Goal: Task Accomplishment & Management: Complete application form

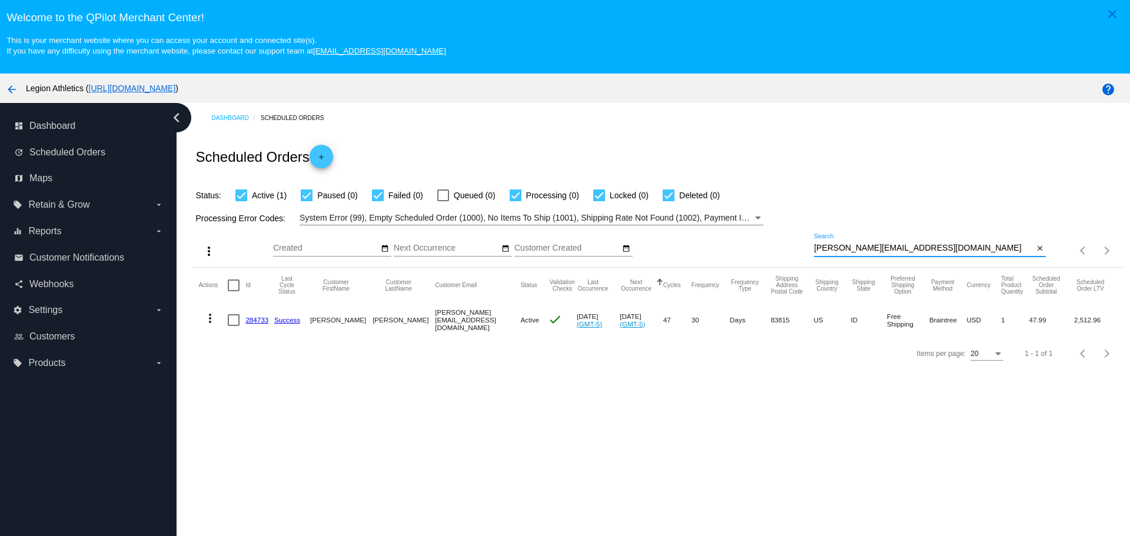
click at [814, 248] on input "[PERSON_NAME][EMAIL_ADDRESS][DOMAIN_NAME]" at bounding box center [924, 248] width 220 height 9
drag, startPoint x: 880, startPoint y: 250, endPoint x: 924, endPoint y: 250, distance: 44.2
click at [924, 250] on input "[PERSON_NAME][EMAIL_ADDRESS][DOMAIN_NAME]" at bounding box center [924, 248] width 220 height 9
type input "[EMAIL_ADDRESS][DOMAIN_NAME]"
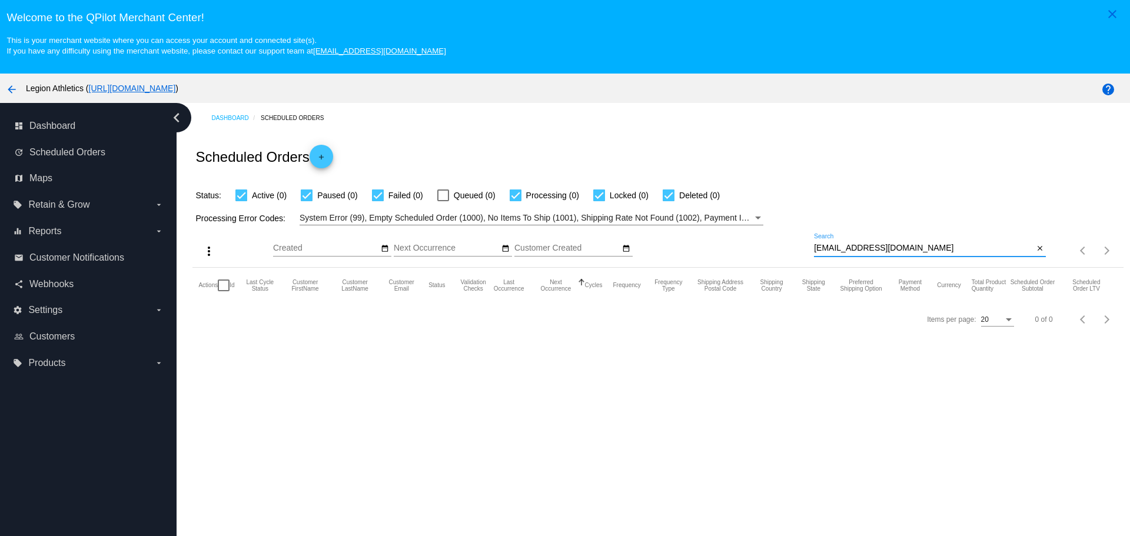
click at [915, 247] on input "[EMAIL_ADDRESS][DOMAIN_NAME]" at bounding box center [924, 248] width 220 height 9
click at [321, 159] on mat-icon "add" at bounding box center [321, 160] width 14 height 14
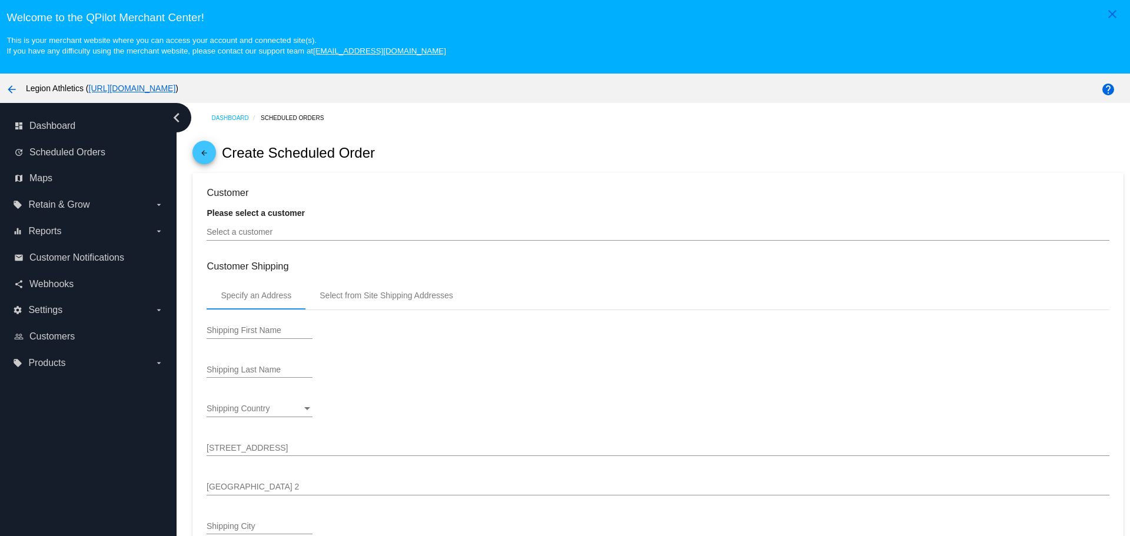
type input "[DATE]"
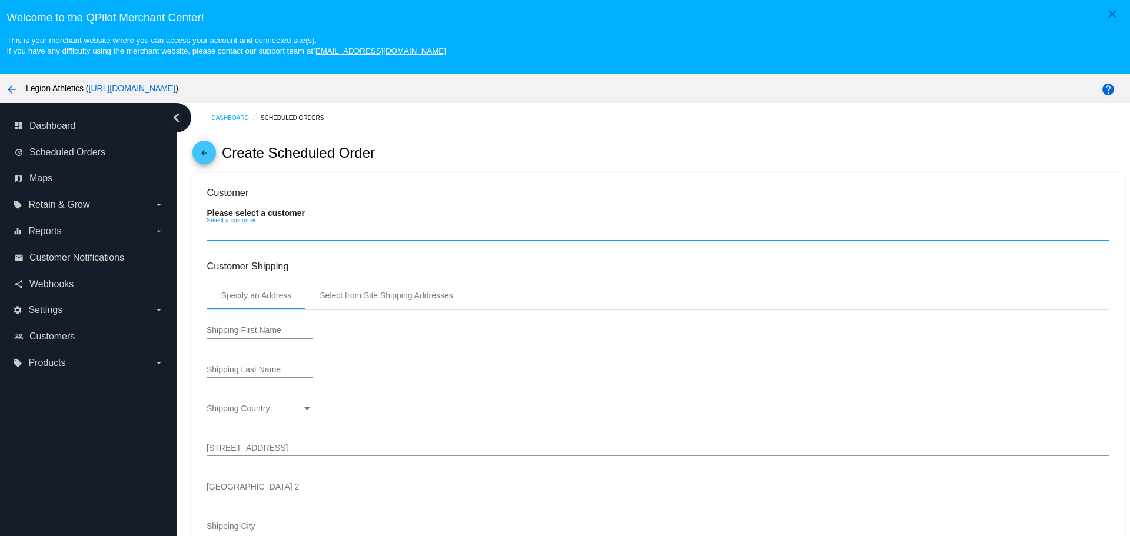
click at [258, 234] on input "Select a customer" at bounding box center [658, 232] width 902 height 9
paste input "[EMAIL_ADDRESS][DOMAIN_NAME]"
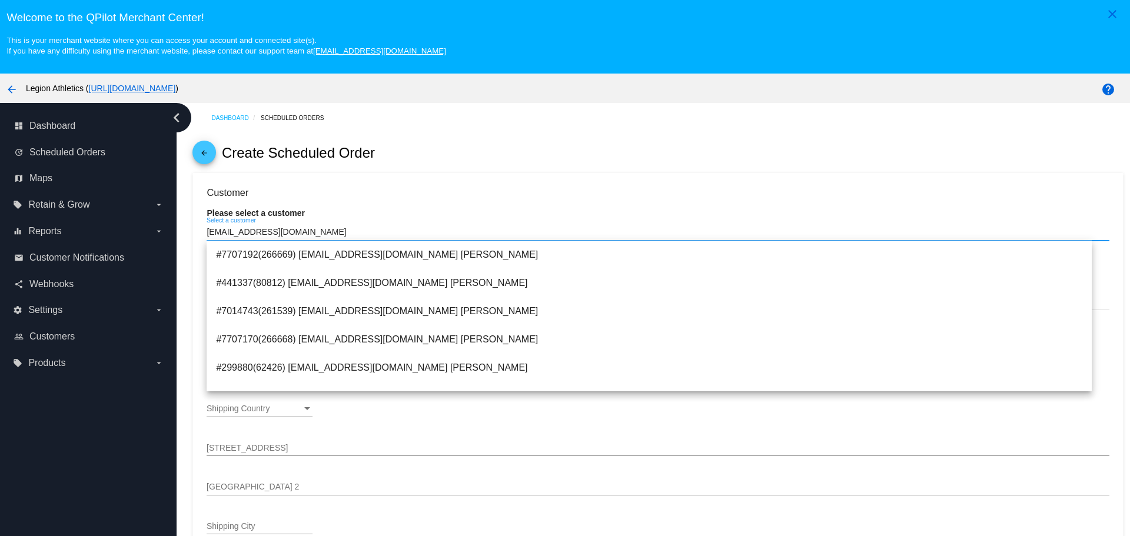
type input "[EMAIL_ADDRESS][DOMAIN_NAME]"
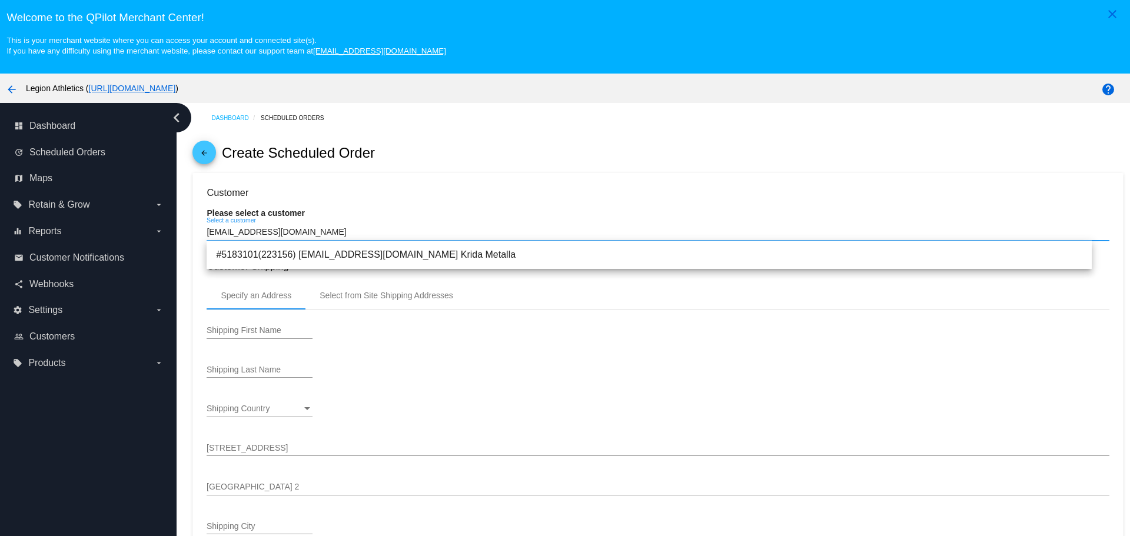
click at [333, 229] on input "[EMAIL_ADDRESS][DOMAIN_NAME]" at bounding box center [658, 232] width 902 height 9
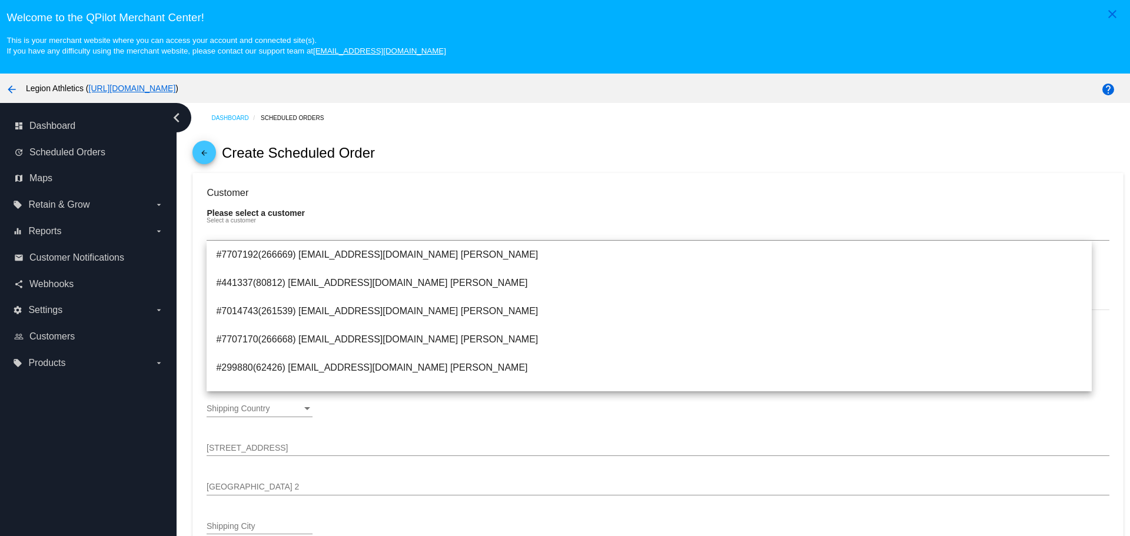
click at [212, 157] on link "arrow_back" at bounding box center [204, 153] width 24 height 24
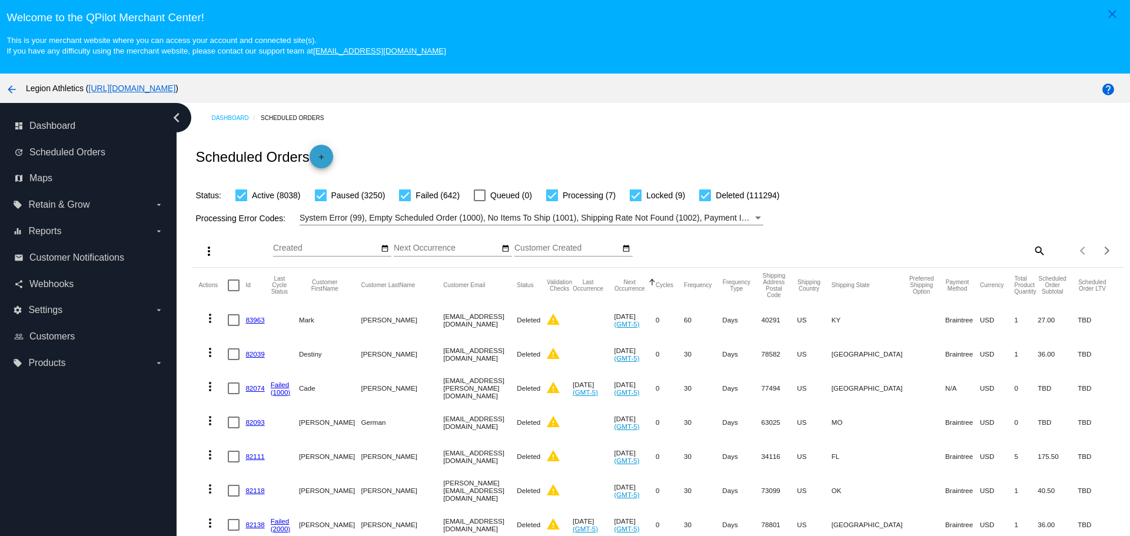
click at [327, 157] on mat-icon "add" at bounding box center [321, 160] width 14 height 14
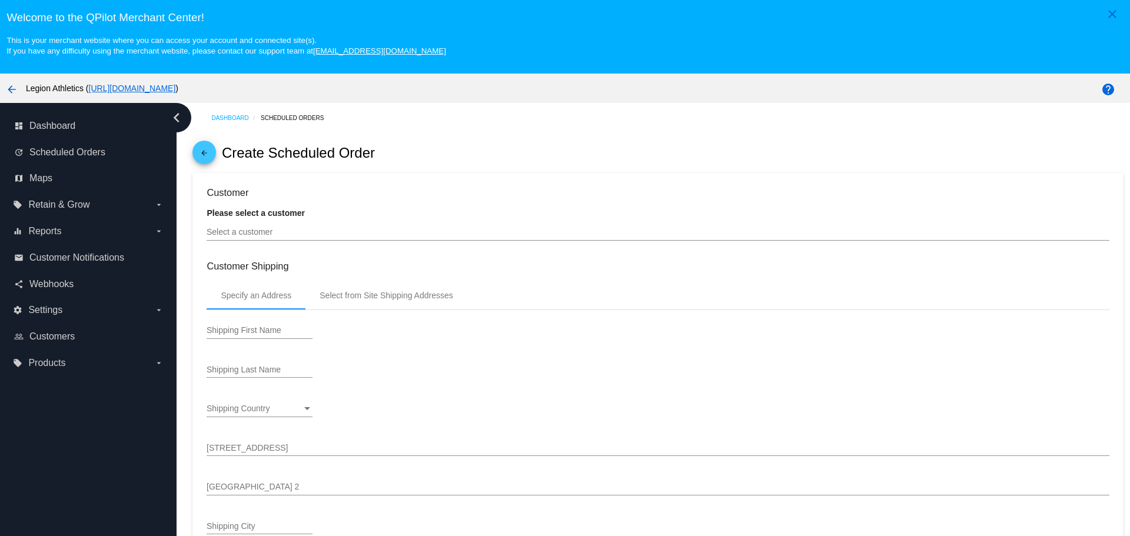
type input "[DATE]"
click at [219, 233] on input "Select a customer" at bounding box center [658, 232] width 902 height 9
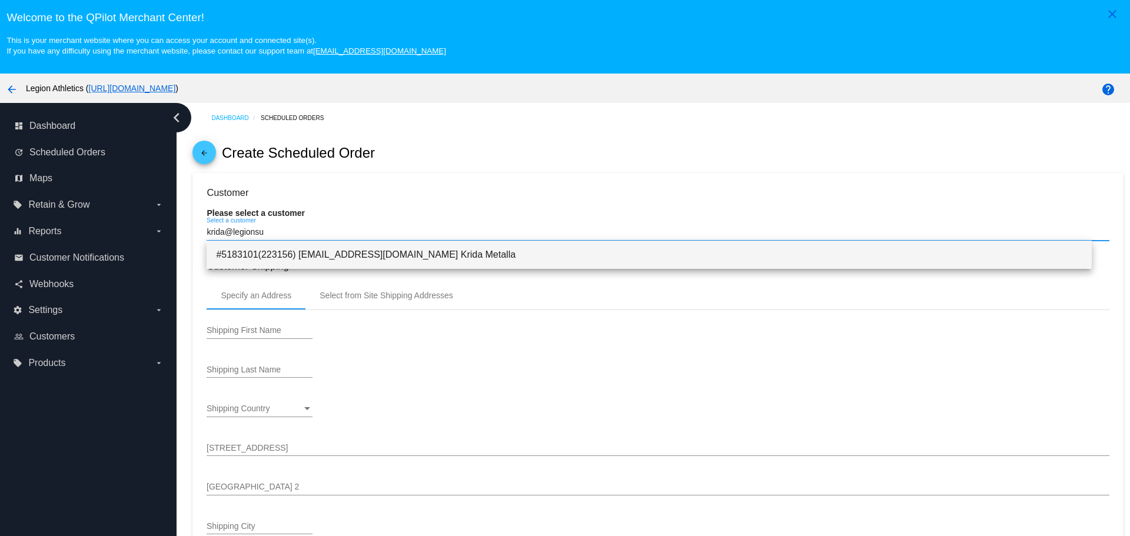
type input "krida@legionsu"
click at [284, 253] on span "#5183101(223156) [EMAIL_ADDRESS][DOMAIN_NAME] Krida Metalla" at bounding box center [649, 255] width 866 height 28
type input "Krida"
type input "Metalla"
type input "[STREET_ADDRESS]"
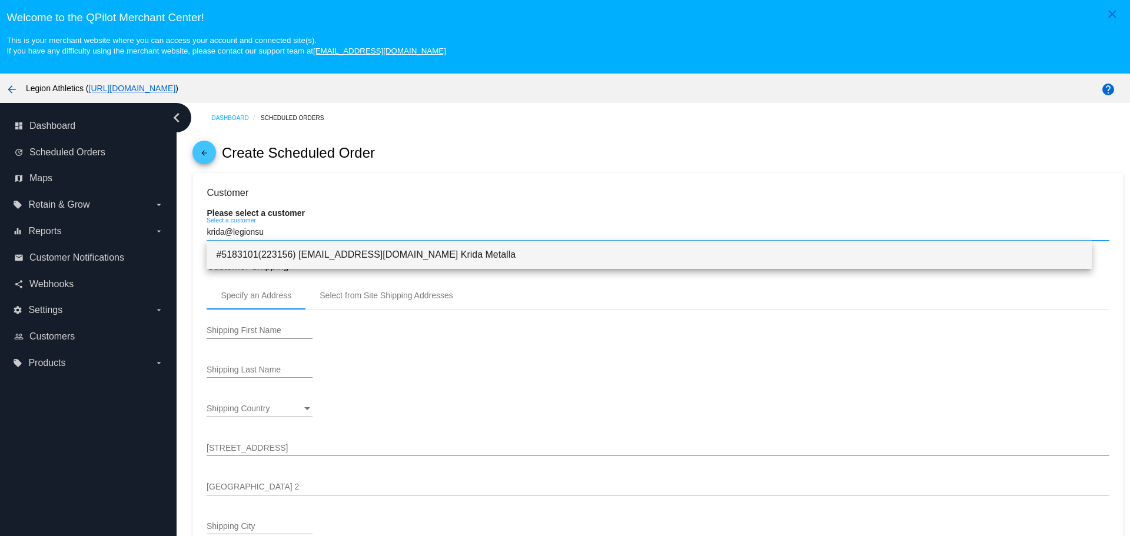
type input "3rd floor"
type input "[GEOGRAPHIC_DATA]"
type input "11209"
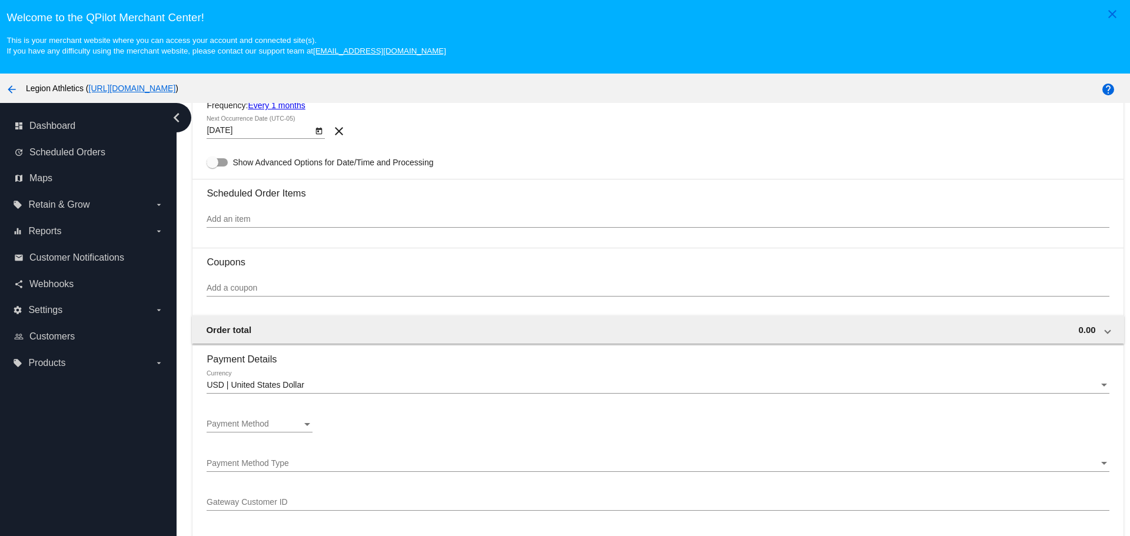
scroll to position [530, 0]
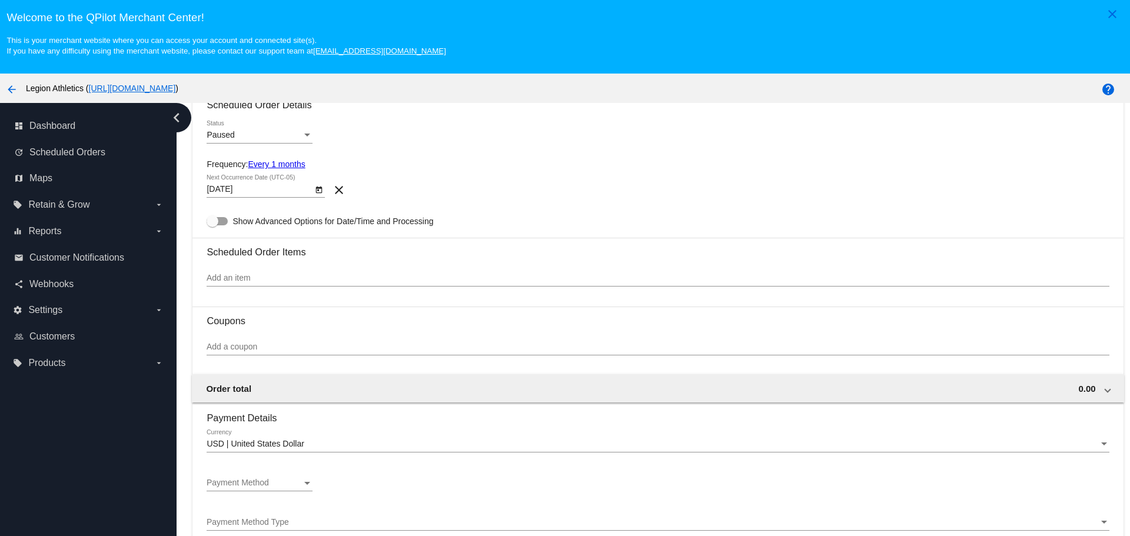
click at [241, 277] on input "Add an item" at bounding box center [658, 278] width 902 height 9
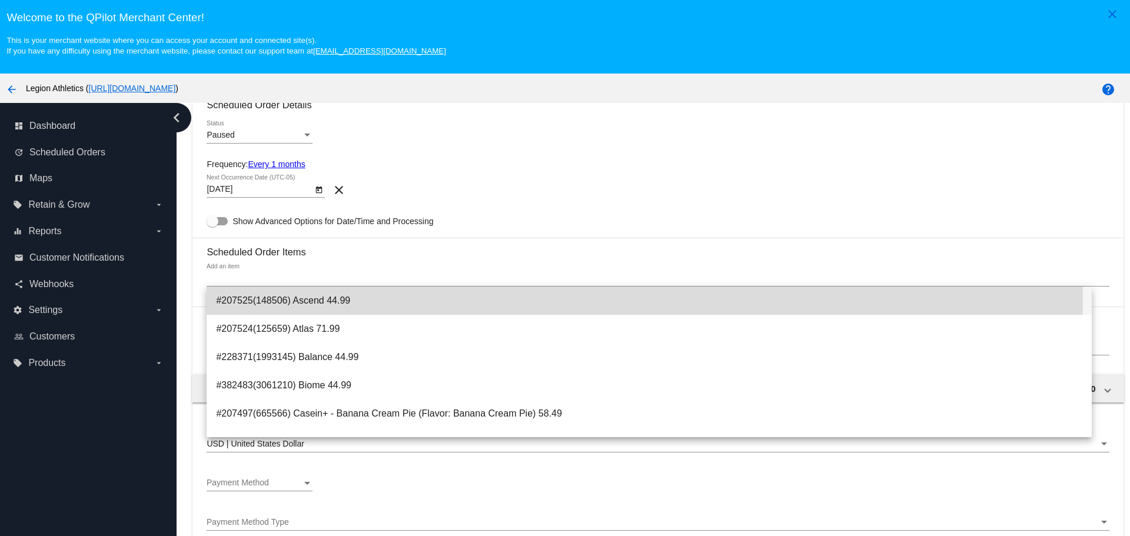
click at [268, 297] on span "#207525(148506) Ascend 44.99" at bounding box center [649, 301] width 866 height 28
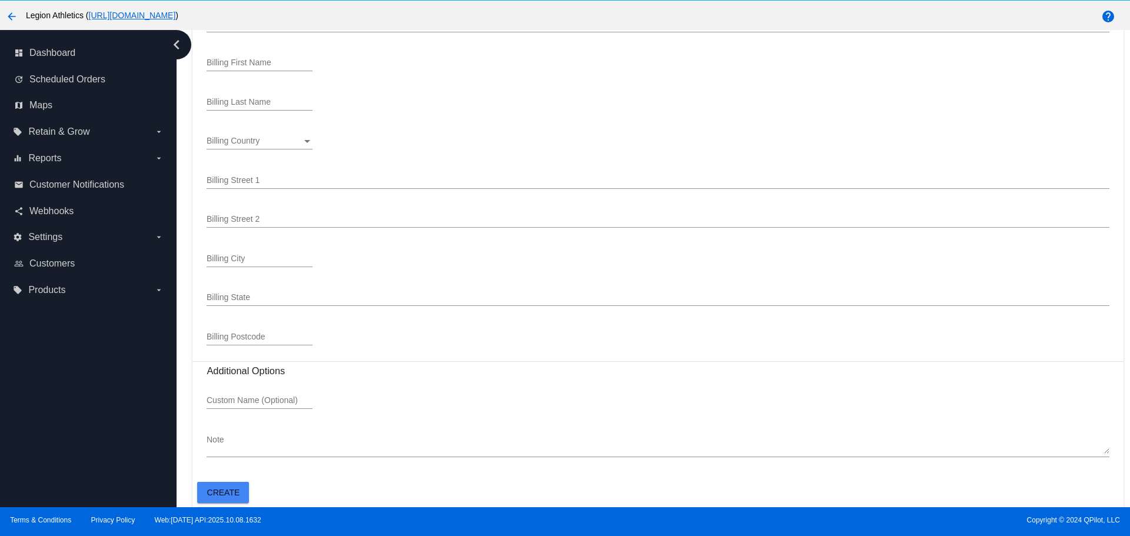
scroll to position [74, 0]
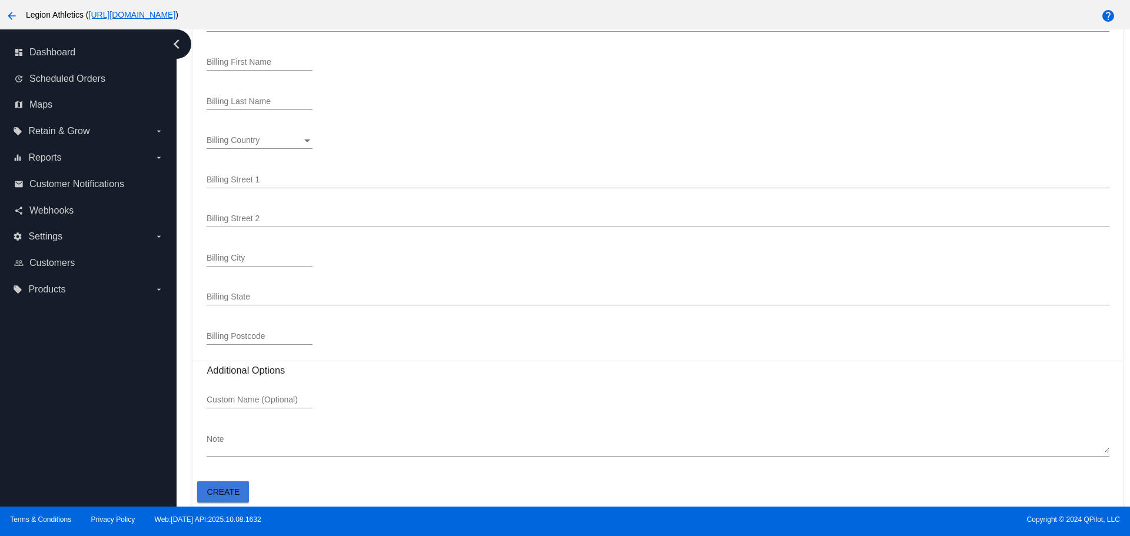
click at [233, 493] on span "Create" at bounding box center [223, 491] width 33 height 9
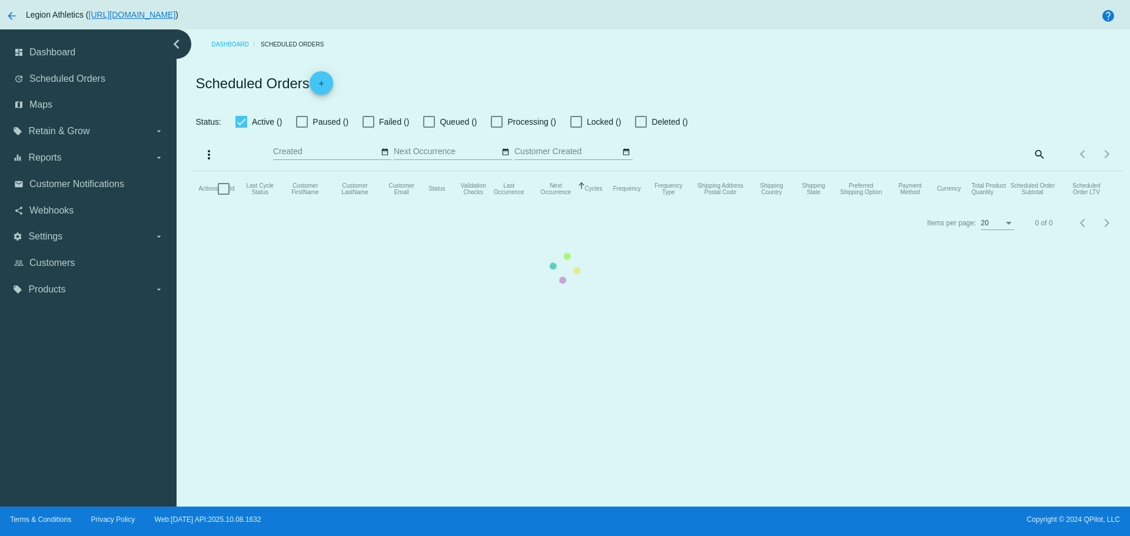
checkbox input "true"
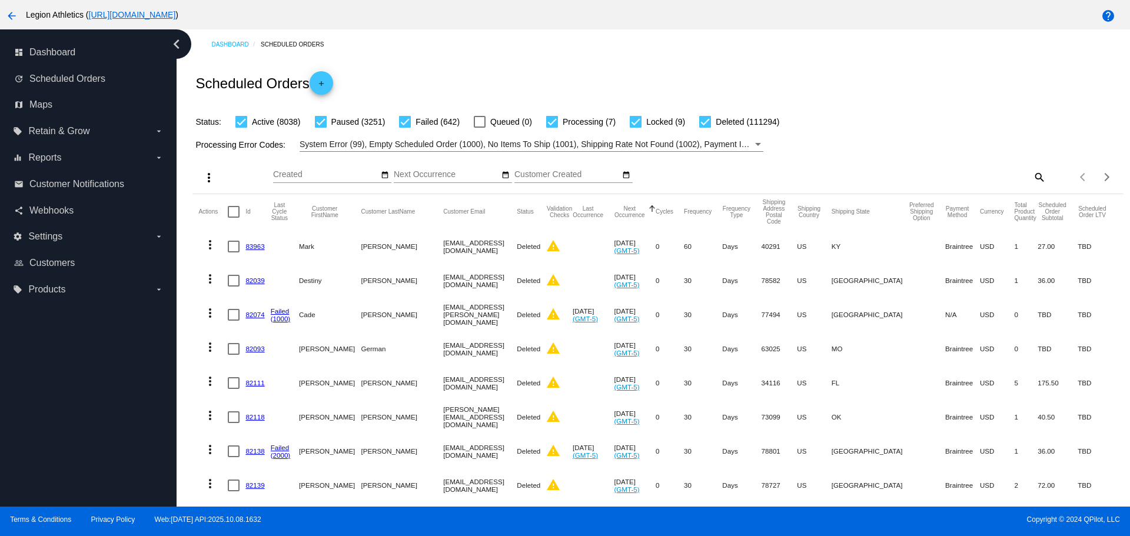
click at [1032, 175] on mat-icon "search" at bounding box center [1039, 177] width 14 height 18
click at [973, 176] on input "Search" at bounding box center [930, 174] width 232 height 9
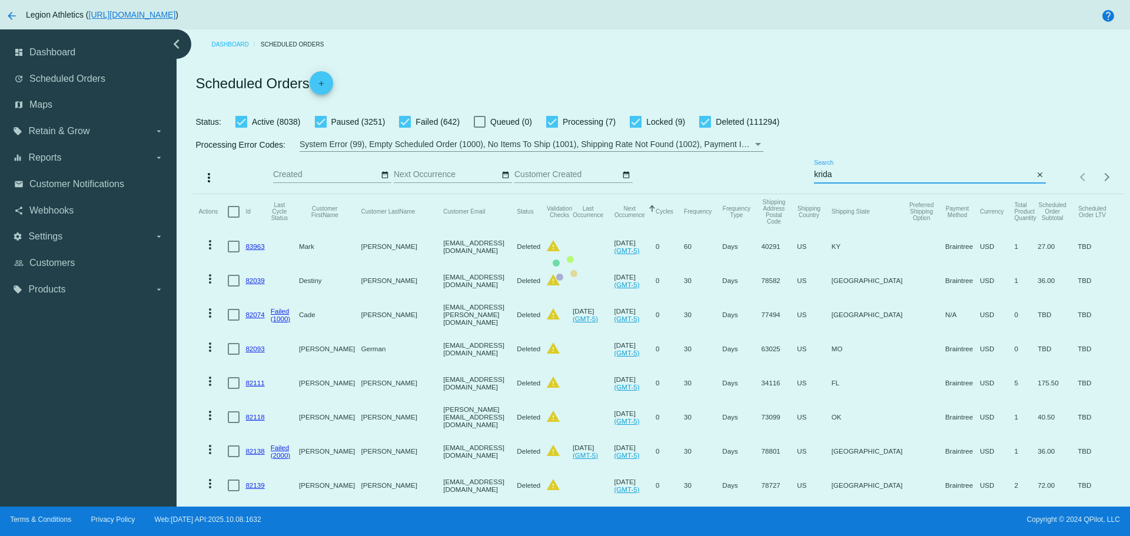
type input "[EMAIL_ADDRESS][DOMAIN_NAME]"
